Goal: Task Accomplishment & Management: Complete application form

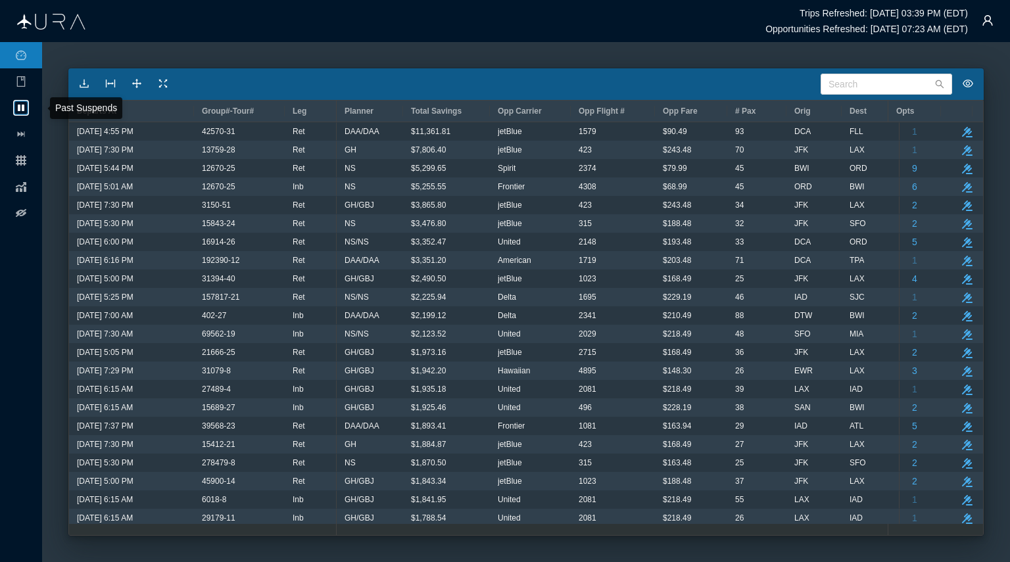
click at [18, 105] on icon at bounding box center [21, 108] width 7 height 7
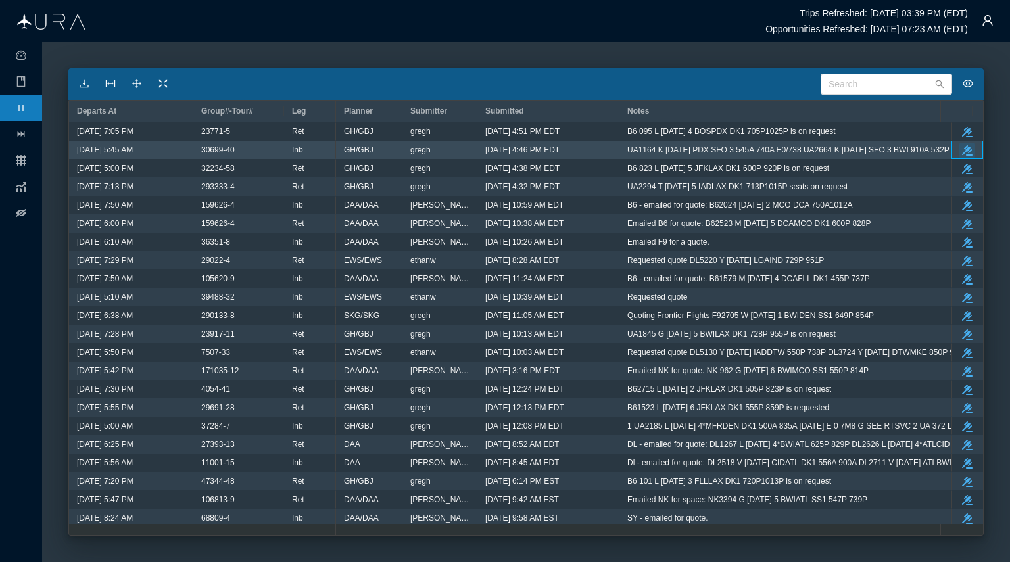
click at [959, 146] on button "take-action" at bounding box center [967, 151] width 16 height 16
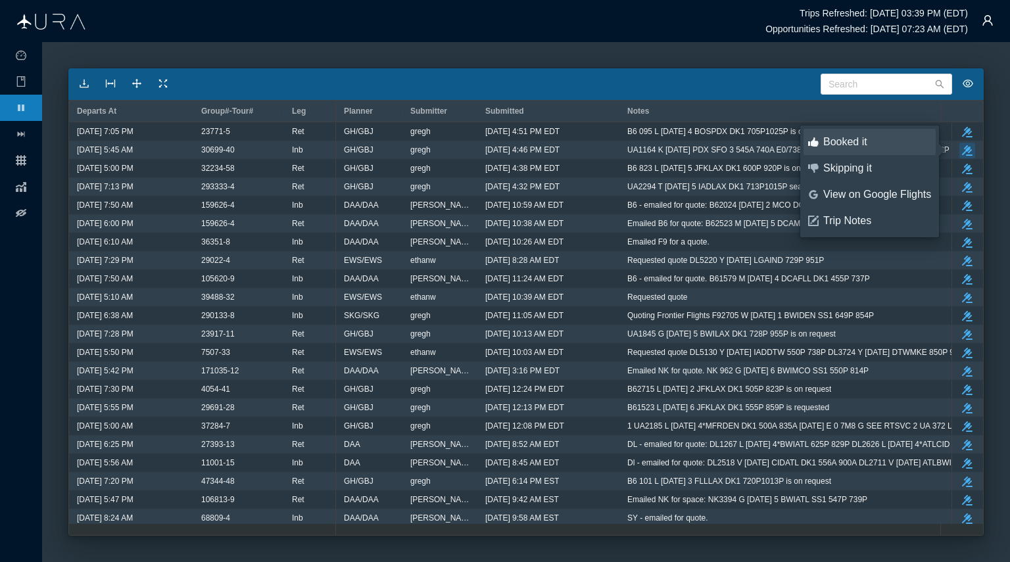
click at [838, 142] on div "Booked it" at bounding box center [877, 142] width 108 height 14
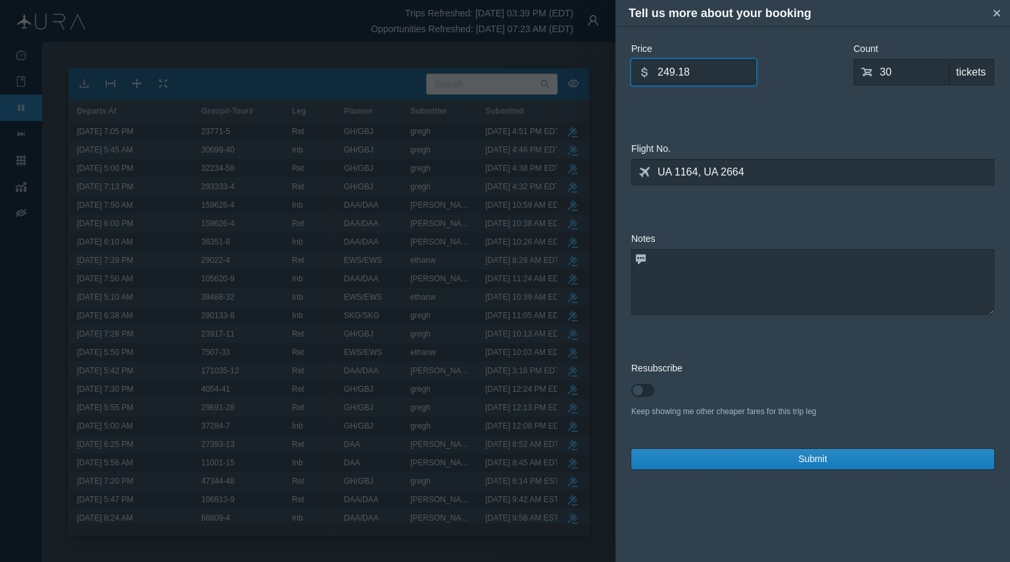
click at [704, 74] on input "249.18" at bounding box center [693, 72] width 125 height 26
type input "2"
type input "218.66"
click at [911, 69] on input "30" at bounding box center [901, 72] width 96 height 26
type input "45"
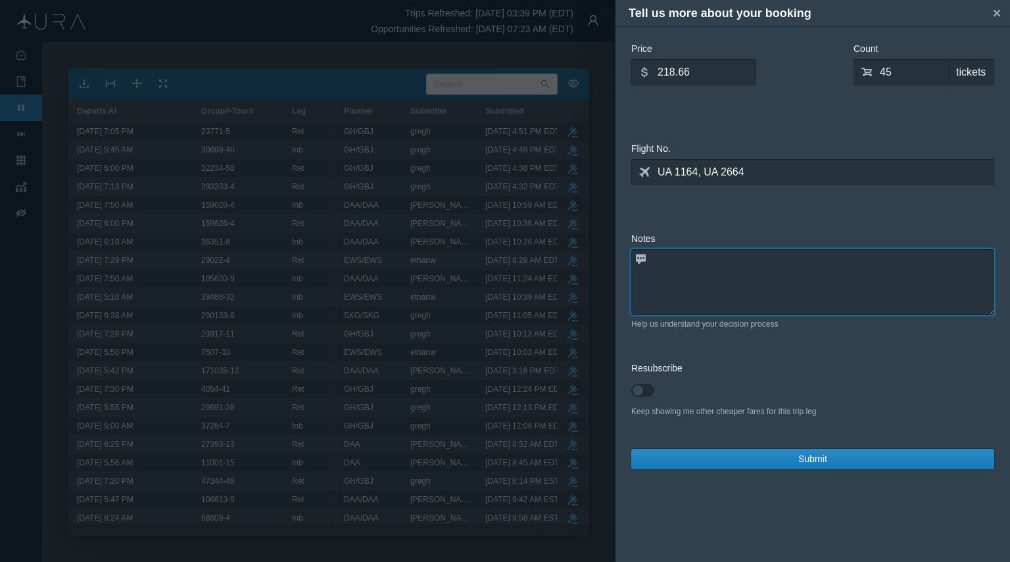
click at [728, 283] on textarea at bounding box center [812, 282] width 363 height 66
type textarea "booked non-stop into IAD"
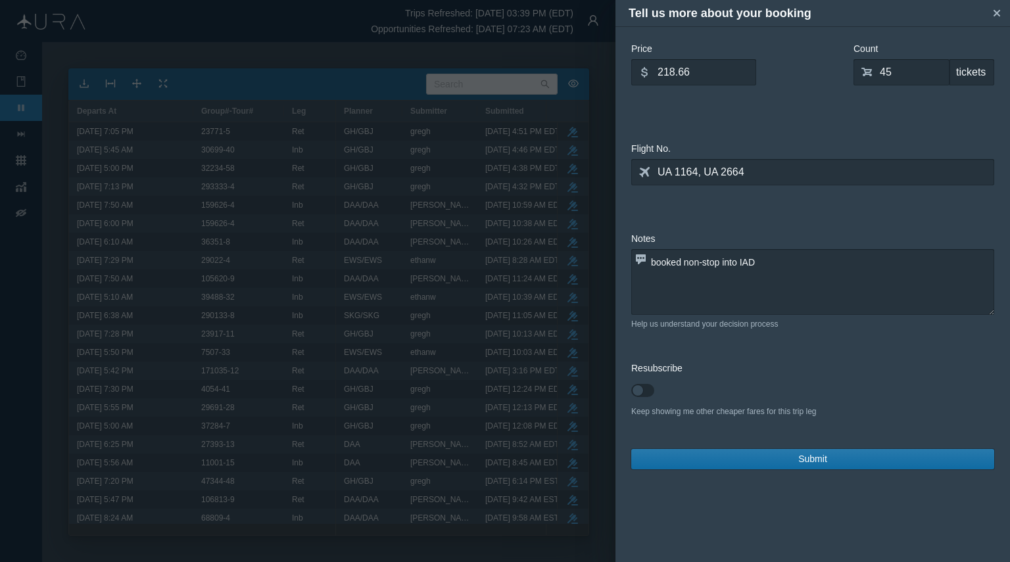
click at [757, 454] on button "Submit" at bounding box center [812, 459] width 363 height 20
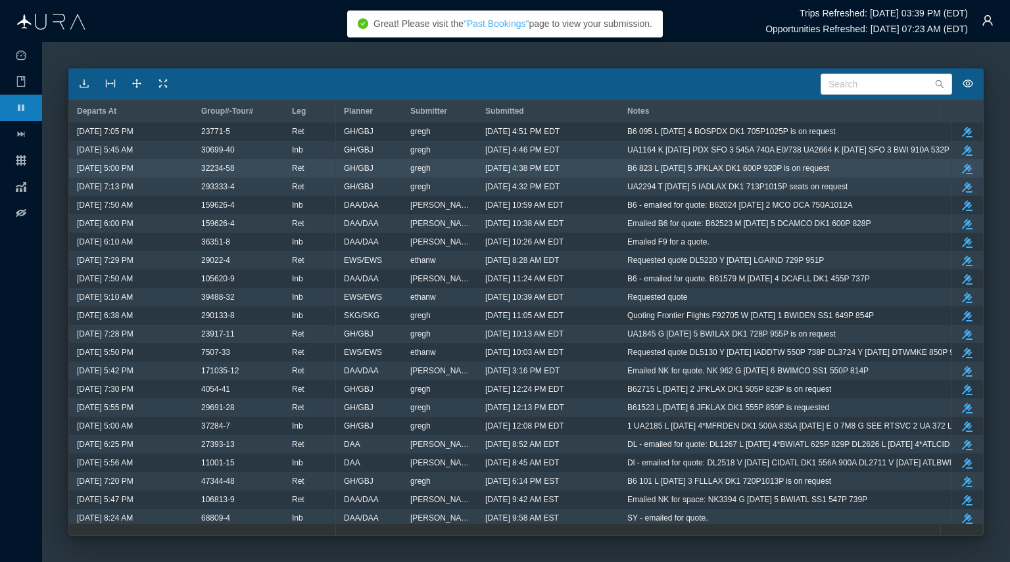
click at [762, 165] on span "B6 823 L 15MAY 5 JFKLAX DK1 600P 920P is on request" at bounding box center [728, 168] width 202 height 17
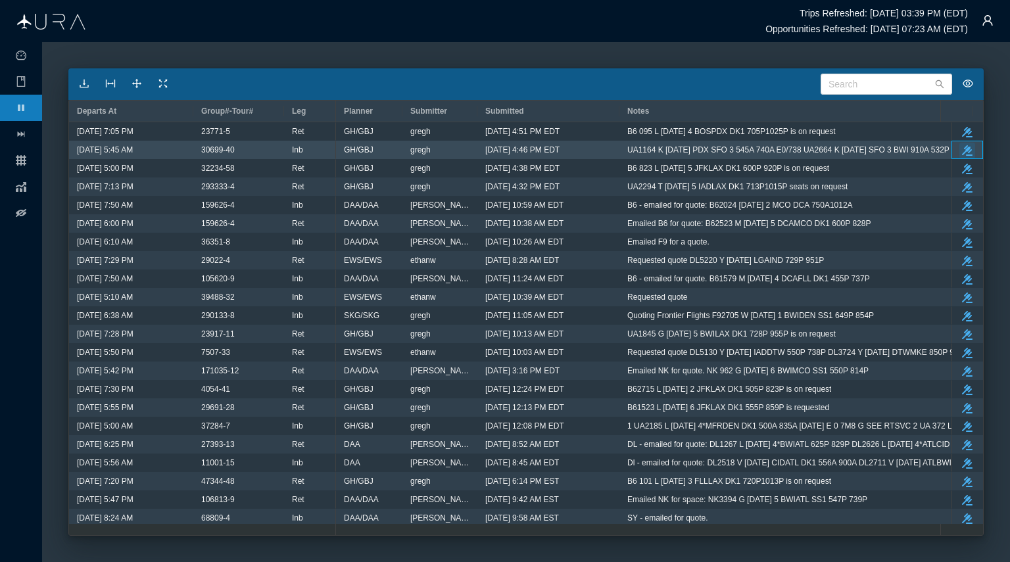
click at [959, 144] on button "take-action" at bounding box center [967, 151] width 16 height 16
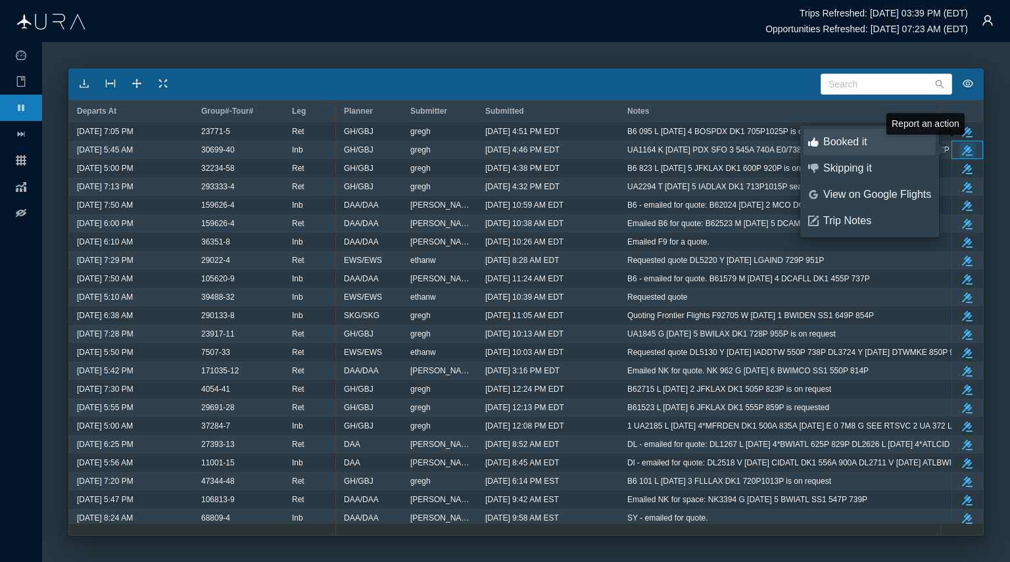
click at [846, 144] on div "Booked it" at bounding box center [877, 142] width 108 height 14
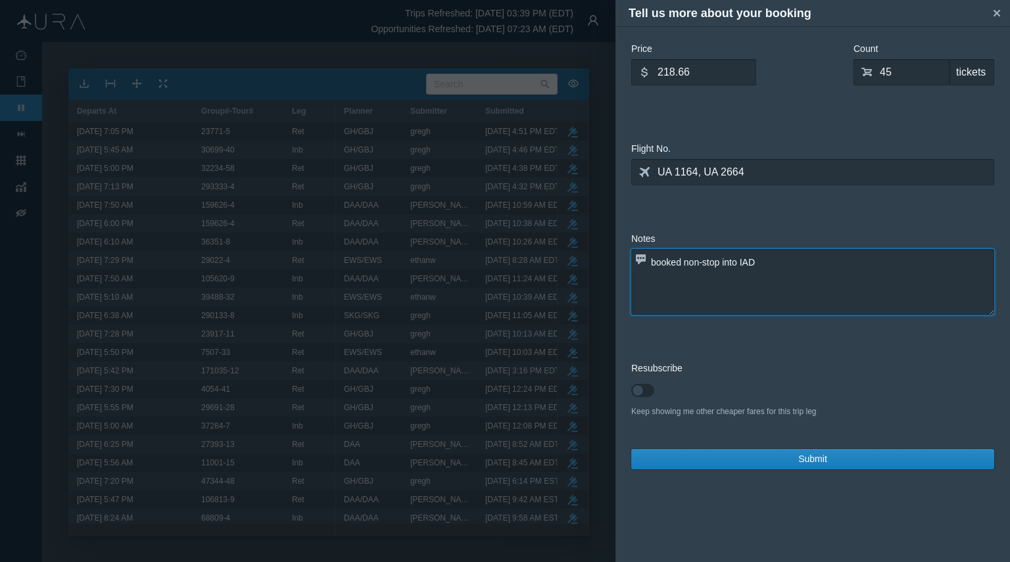
click at [775, 259] on textarea "booked non-stop into IAD" at bounding box center [812, 282] width 363 height 66
click at [637, 390] on span at bounding box center [642, 390] width 23 height 13
checkbox input "true"
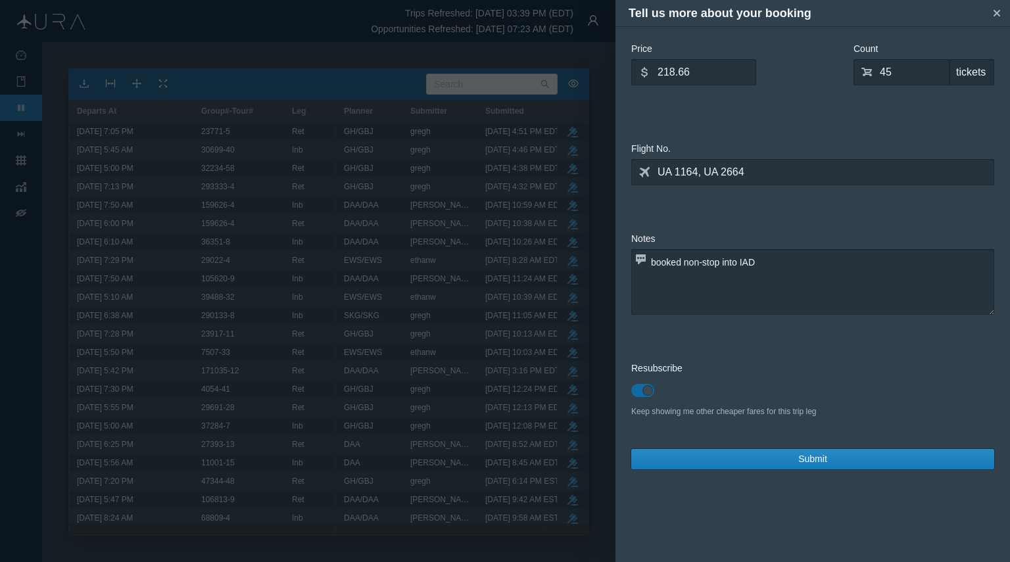
click at [631, 383] on input "checkbox" at bounding box center [635, 387] width 9 height 9
click at [827, 457] on button "Submit" at bounding box center [812, 459] width 363 height 20
